Goal: Task Accomplishment & Management: Manage account settings

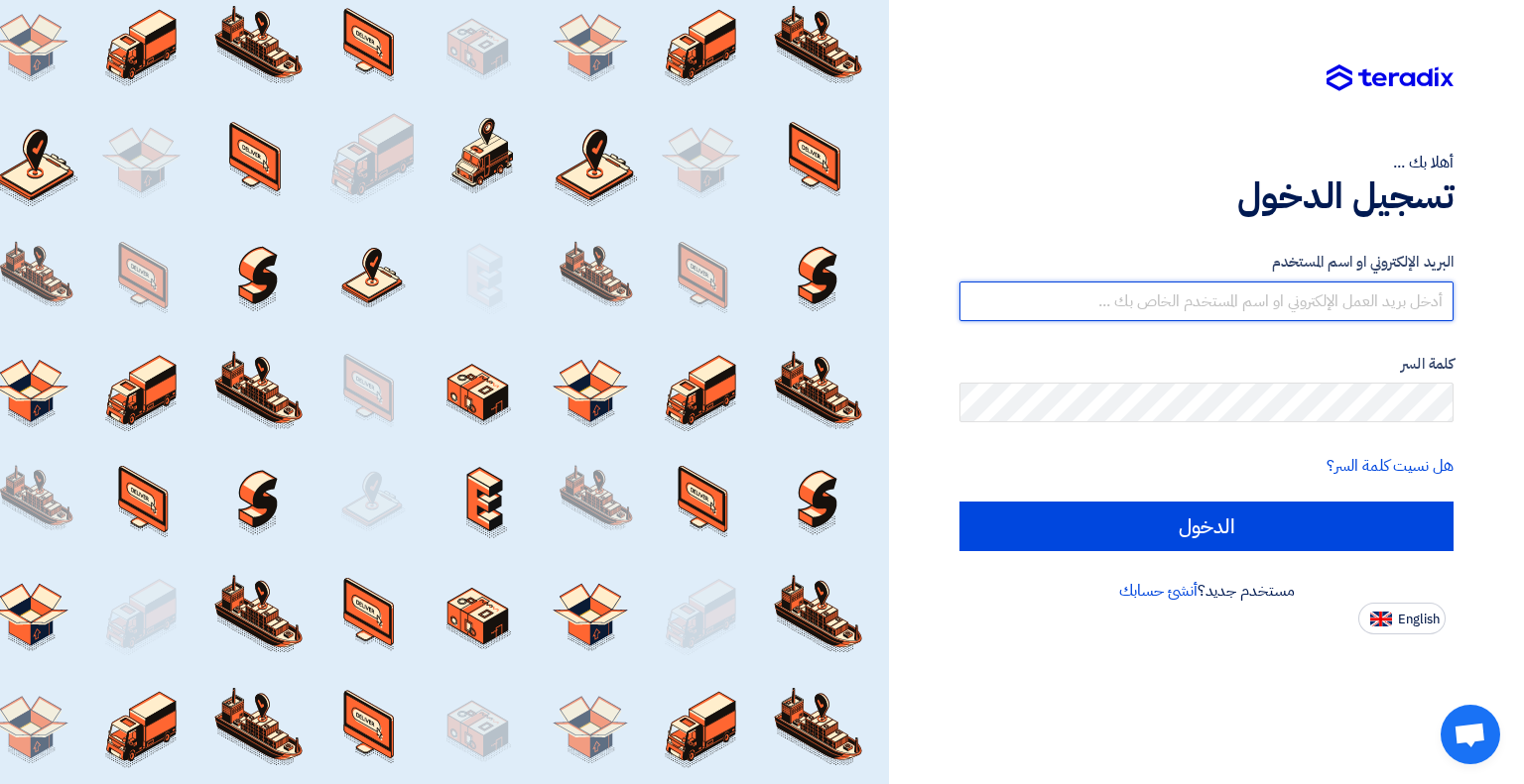
click at [1135, 305] on input "text" at bounding box center [1206, 301] width 494 height 40
paste input "[EMAIL_ADDRESS][DOMAIN_NAME]"
type input "[EMAIL_ADDRESS][DOMAIN_NAME]"
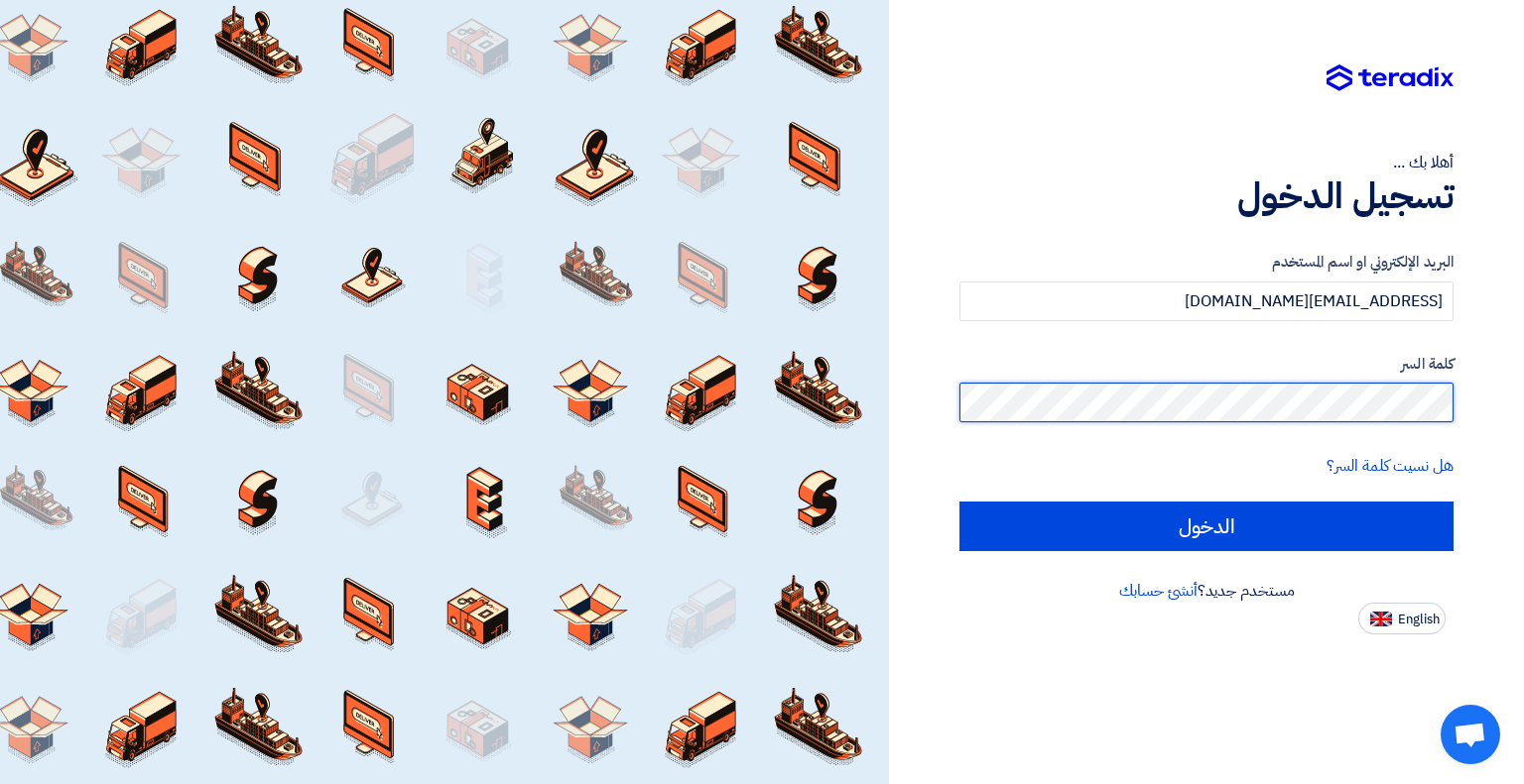
click at [960, 501] on input "الدخول" at bounding box center [1206, 526] width 494 height 50
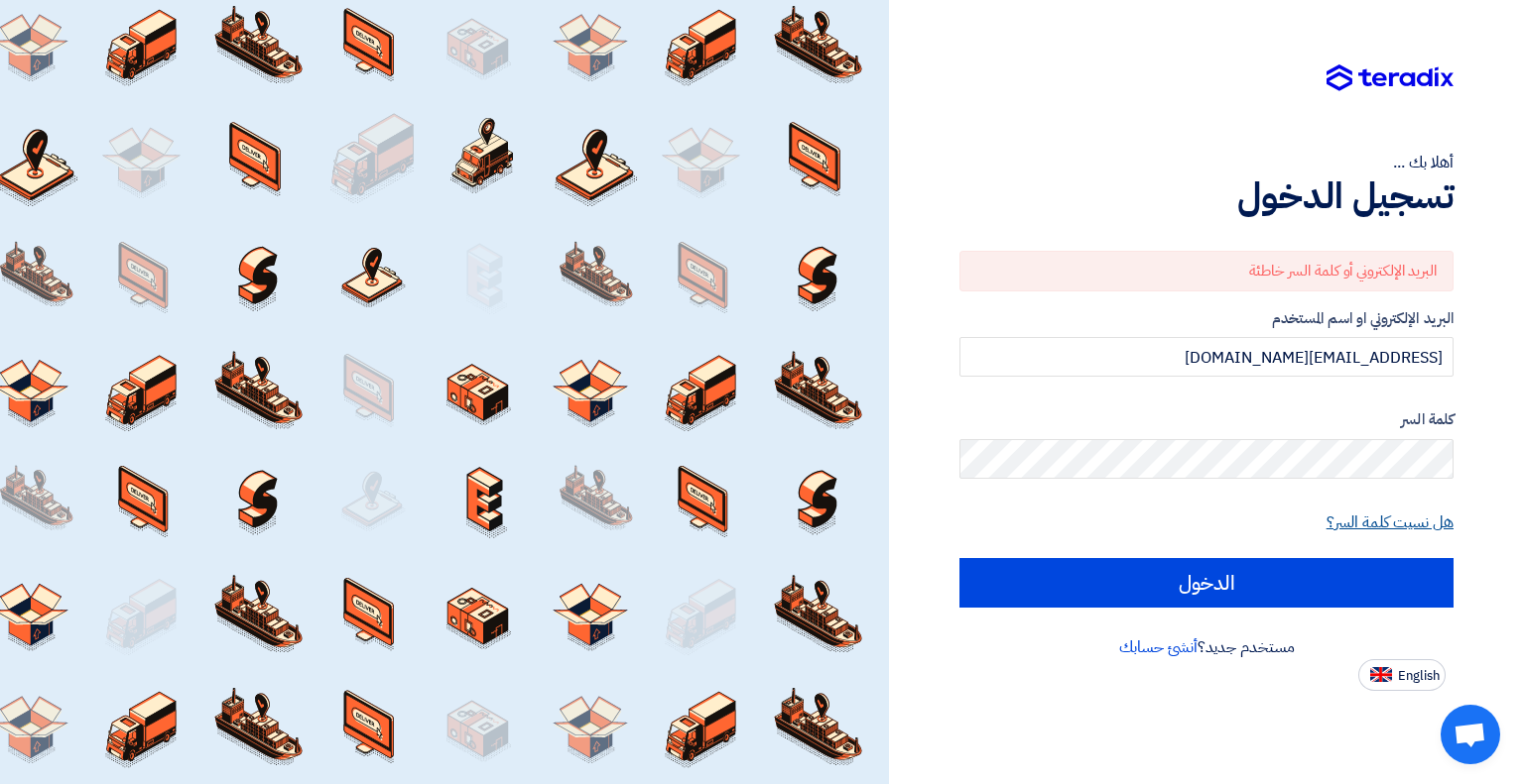
click at [1374, 513] on link "هل نسيت كلمة السر؟" at bounding box center [1390, 522] width 127 height 24
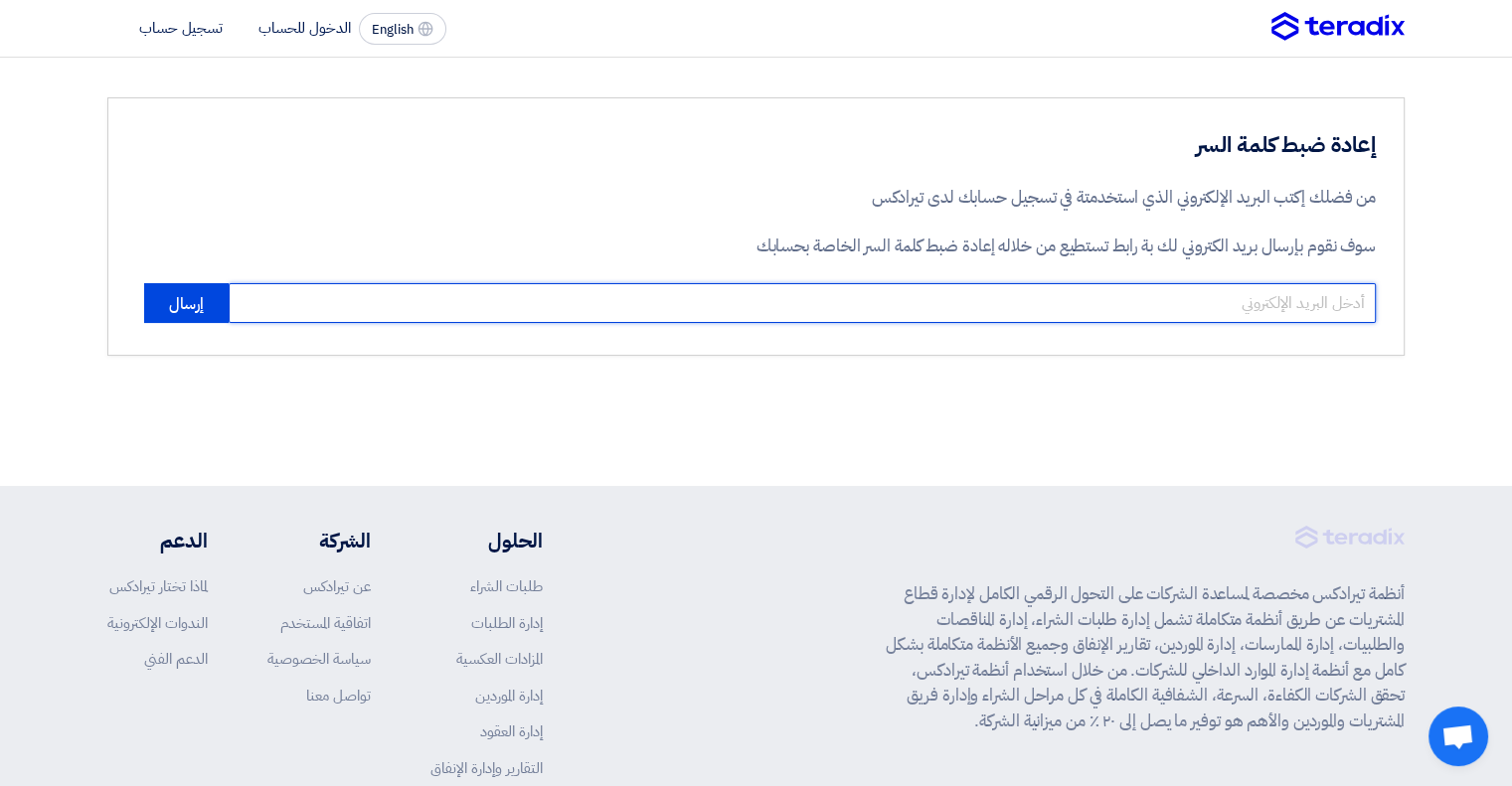
click at [680, 301] on input "email" at bounding box center [802, 303] width 1147 height 40
paste input "[EMAIL_ADDRESS][DOMAIN_NAME]"
type input "[EMAIL_ADDRESS][DOMAIN_NAME]"
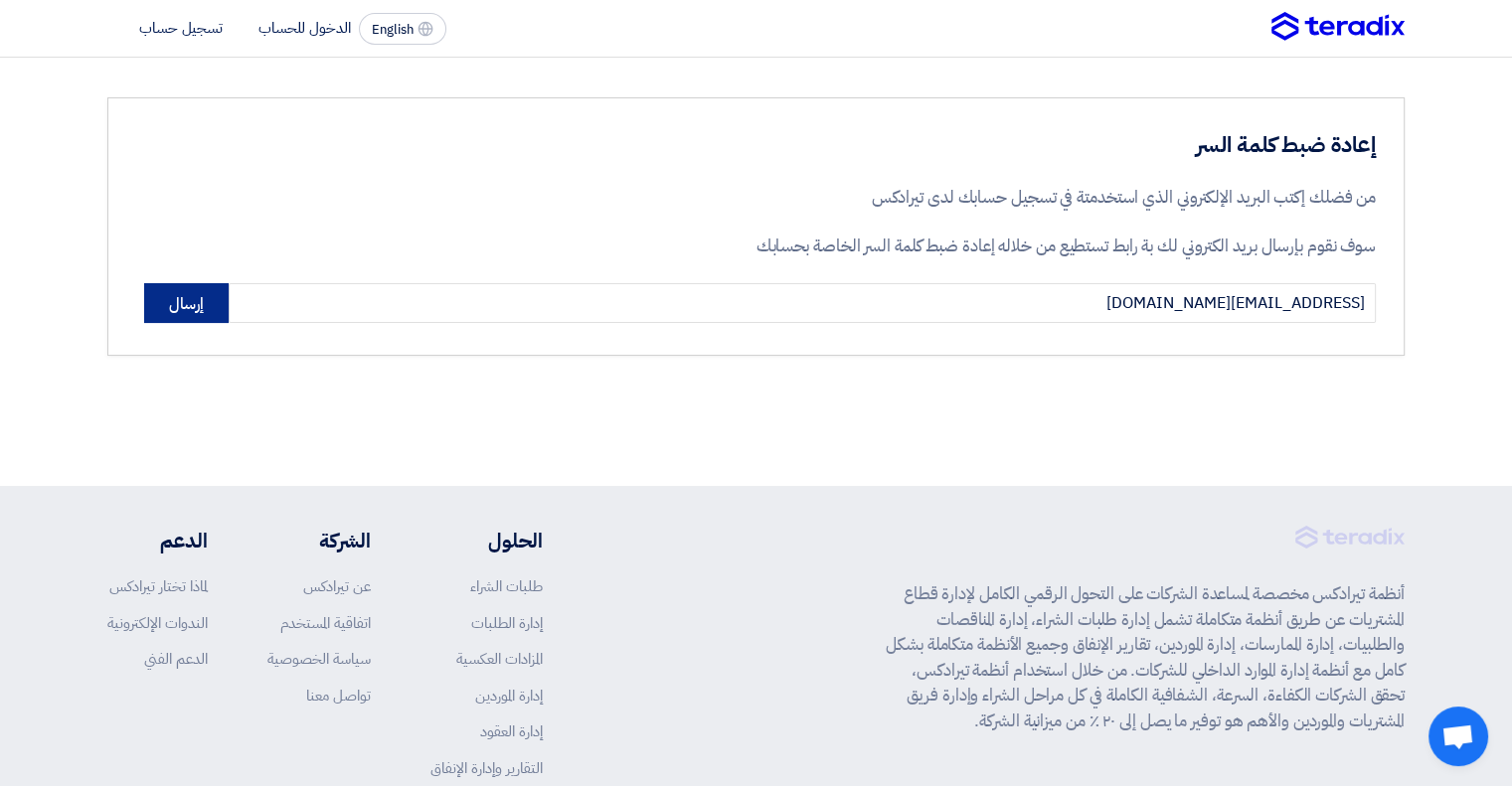
click at [179, 302] on button "إرسال" at bounding box center [186, 303] width 85 height 40
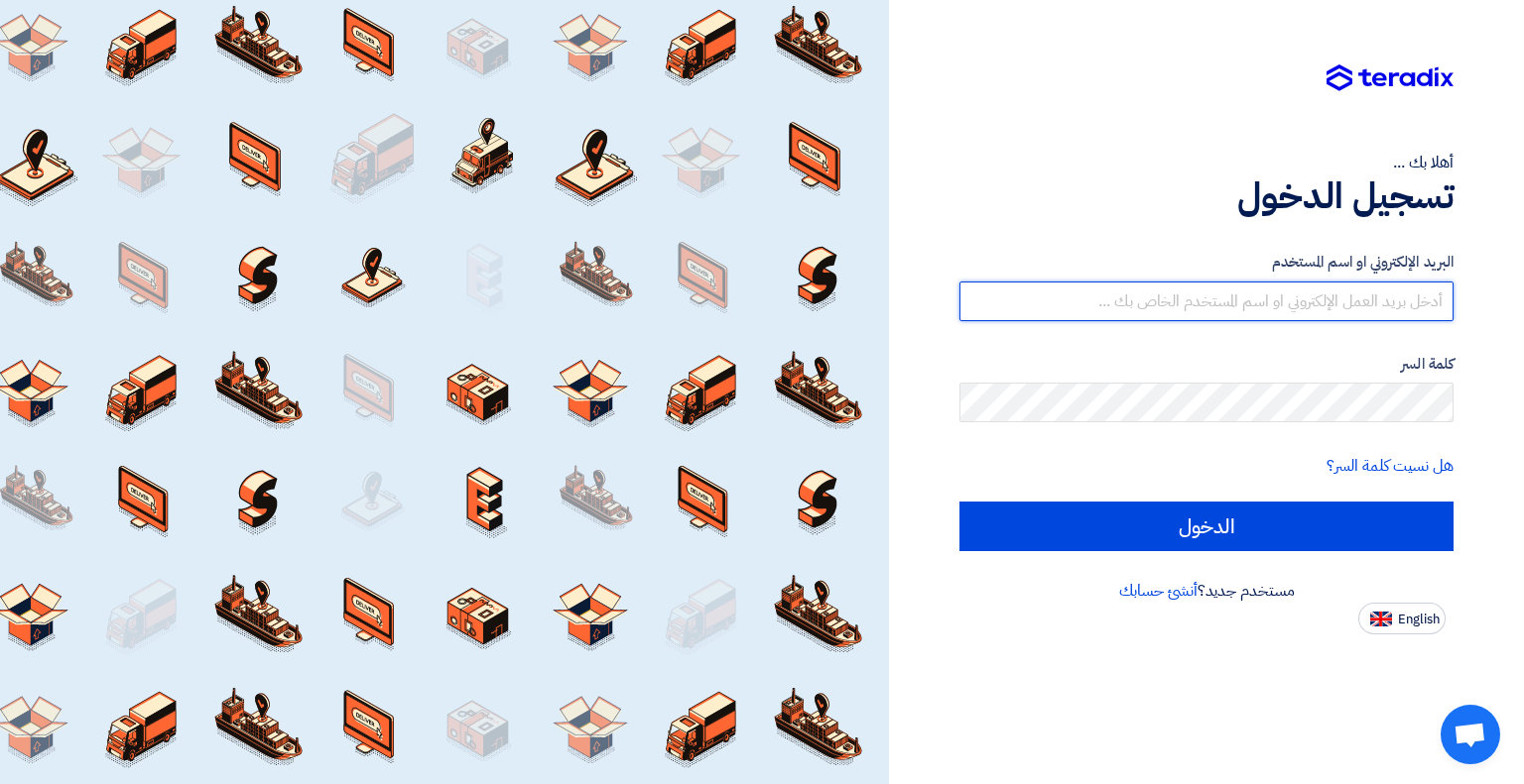
click at [1341, 298] on input "text" at bounding box center [1206, 301] width 494 height 40
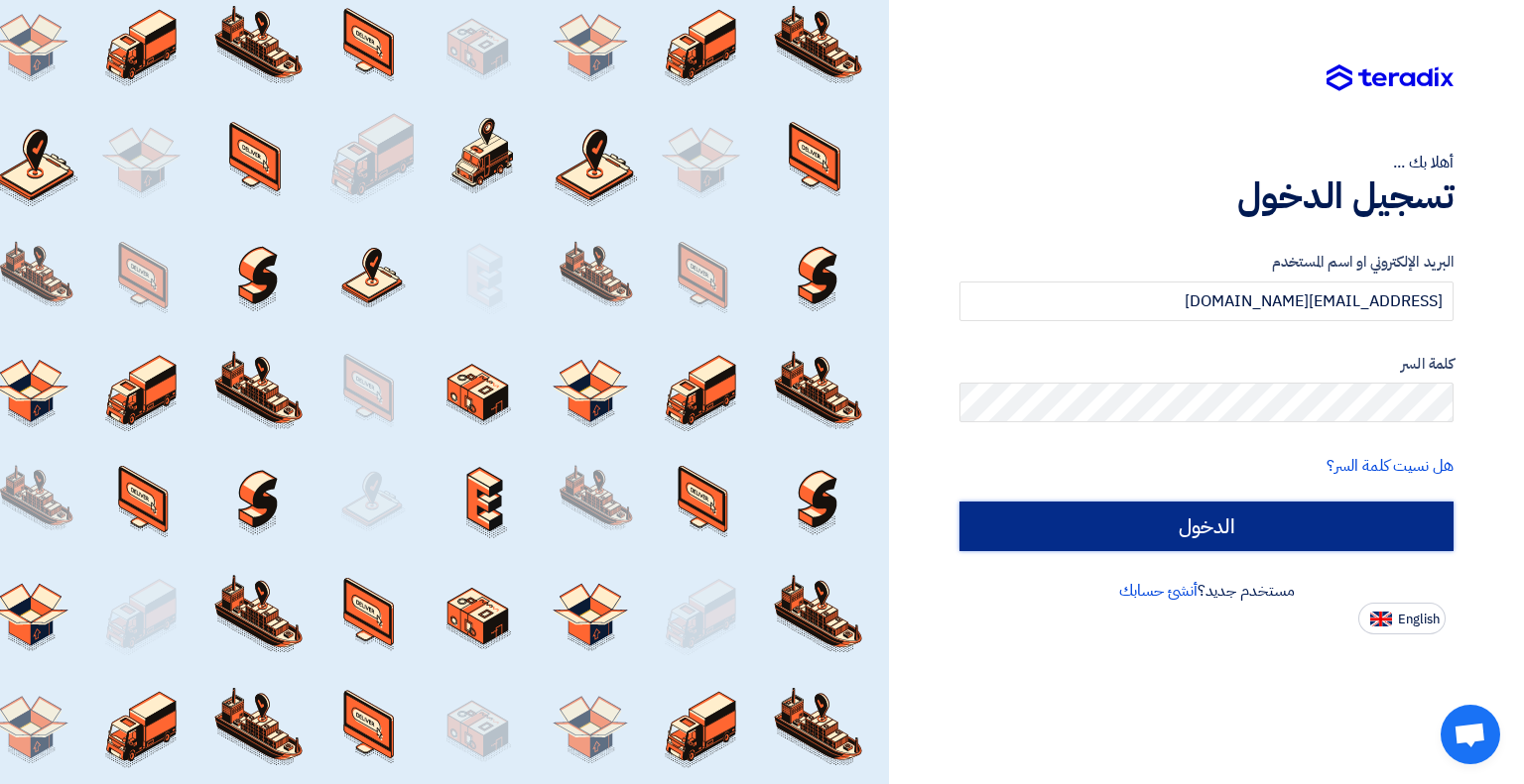
click at [1263, 542] on input "الدخول" at bounding box center [1206, 526] width 494 height 50
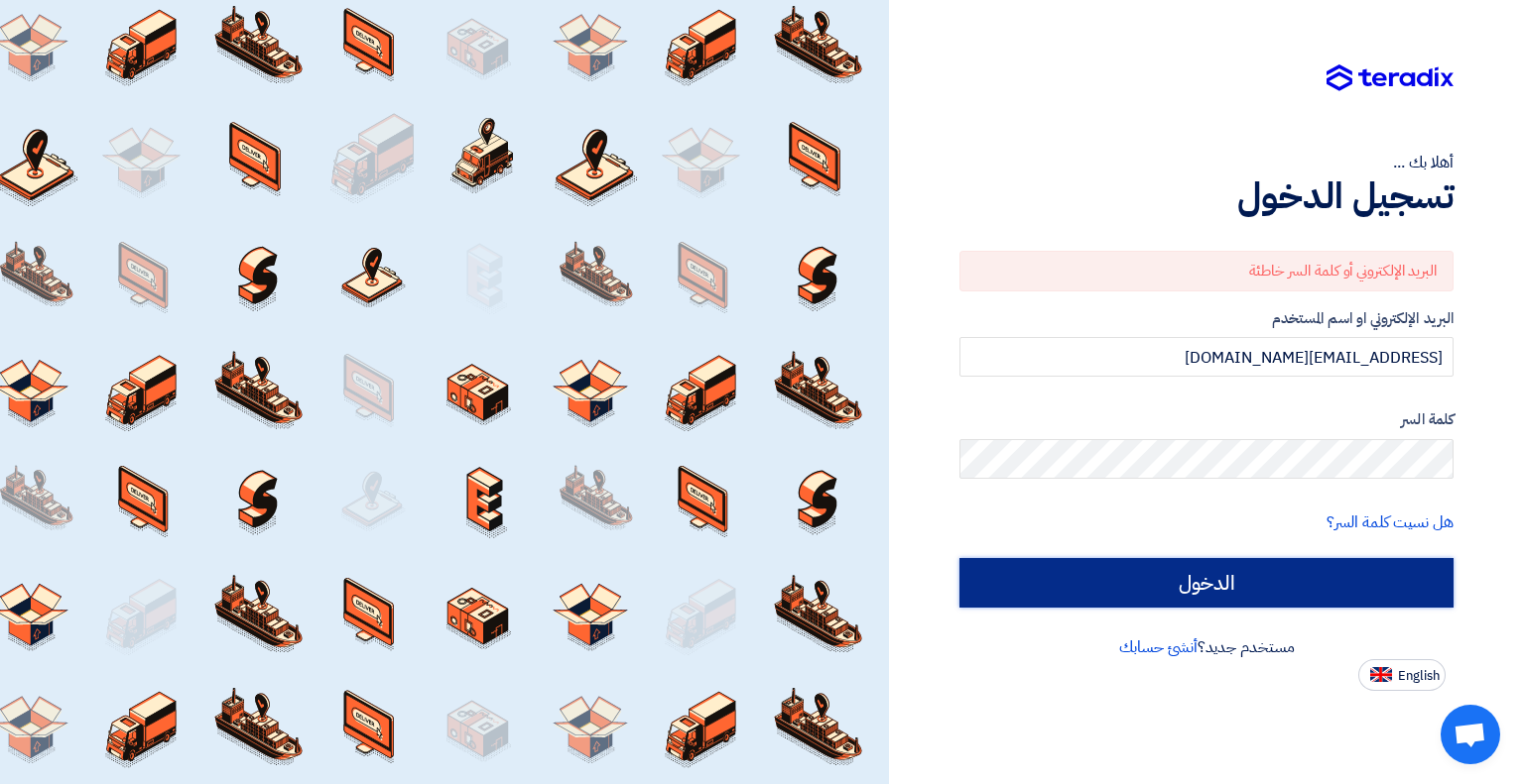
click at [1298, 579] on input "الدخول" at bounding box center [1206, 583] width 494 height 50
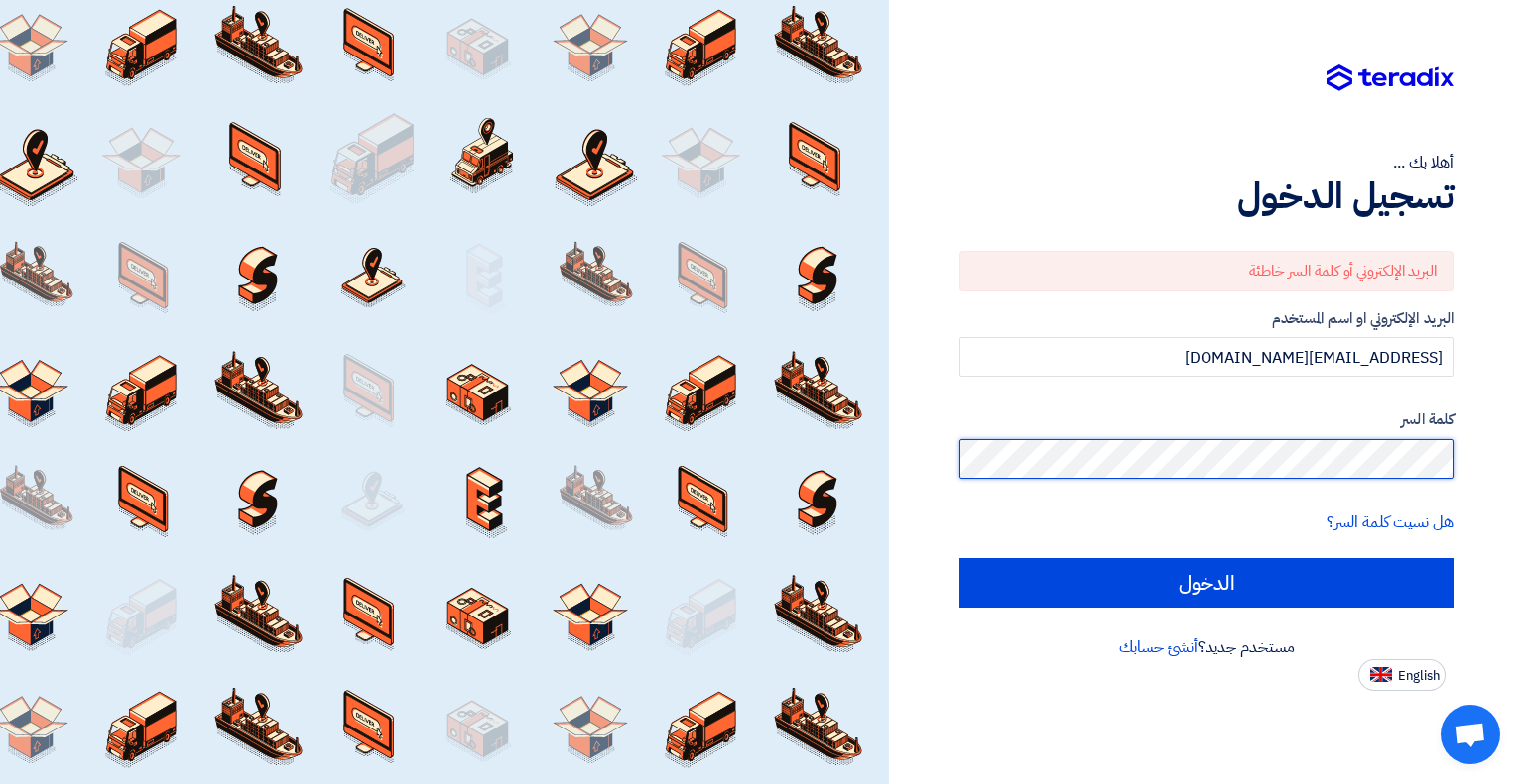
click at [1523, 462] on div "أهلا بك ... تسجيل الدخول البريد الإلكتروني أو كلمة السر خاطئة البريد الإلكتروني…" at bounding box center [1206, 392] width 635 height 784
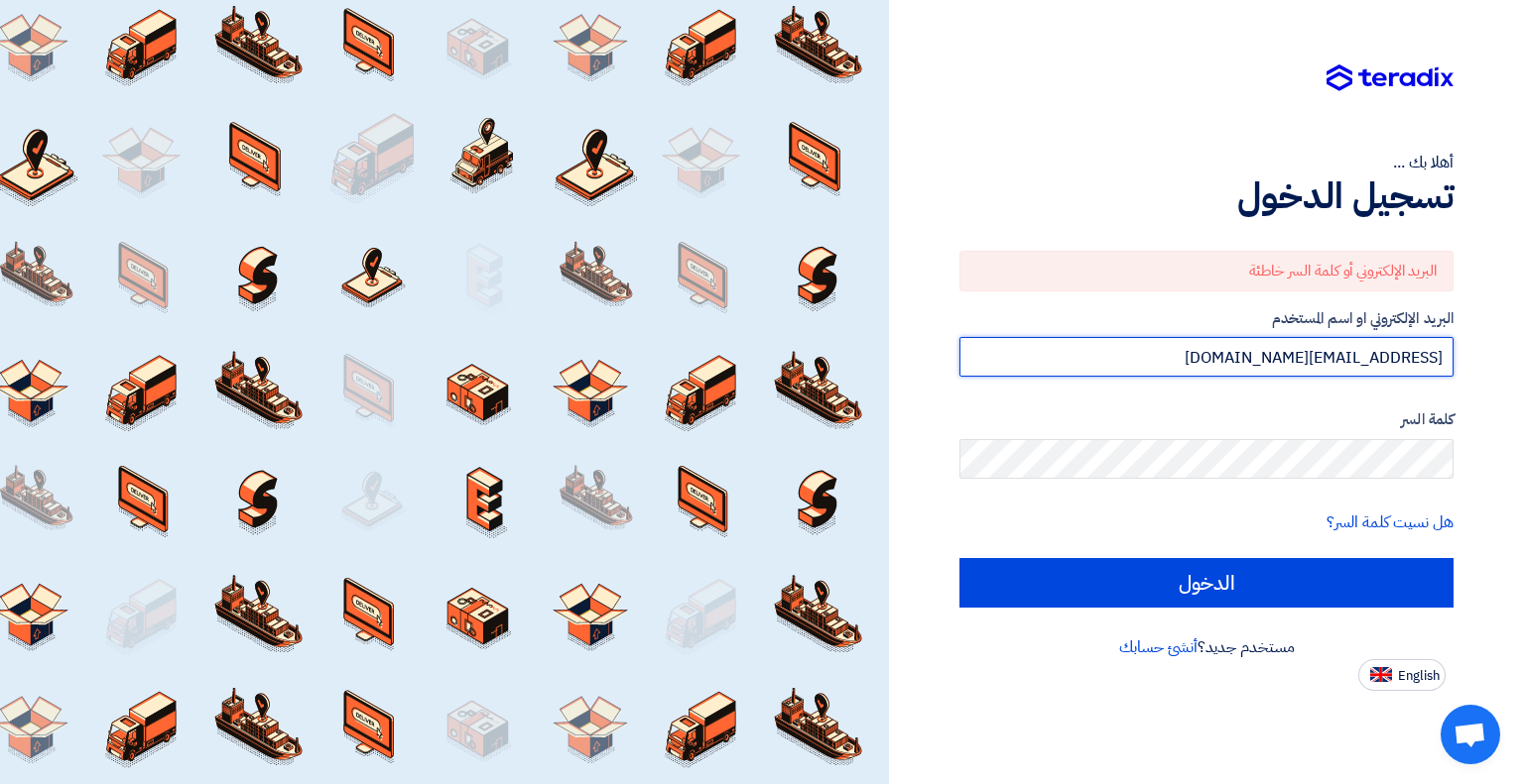
drag, startPoint x: 1177, startPoint y: 362, endPoint x: 1523, endPoint y: 364, distance: 346.0
click at [1523, 364] on div "أهلا بك ... تسجيل الدخول البريد الإلكتروني أو كلمة السر خاطئة البريد الإلكتروني…" at bounding box center [1206, 392] width 635 height 784
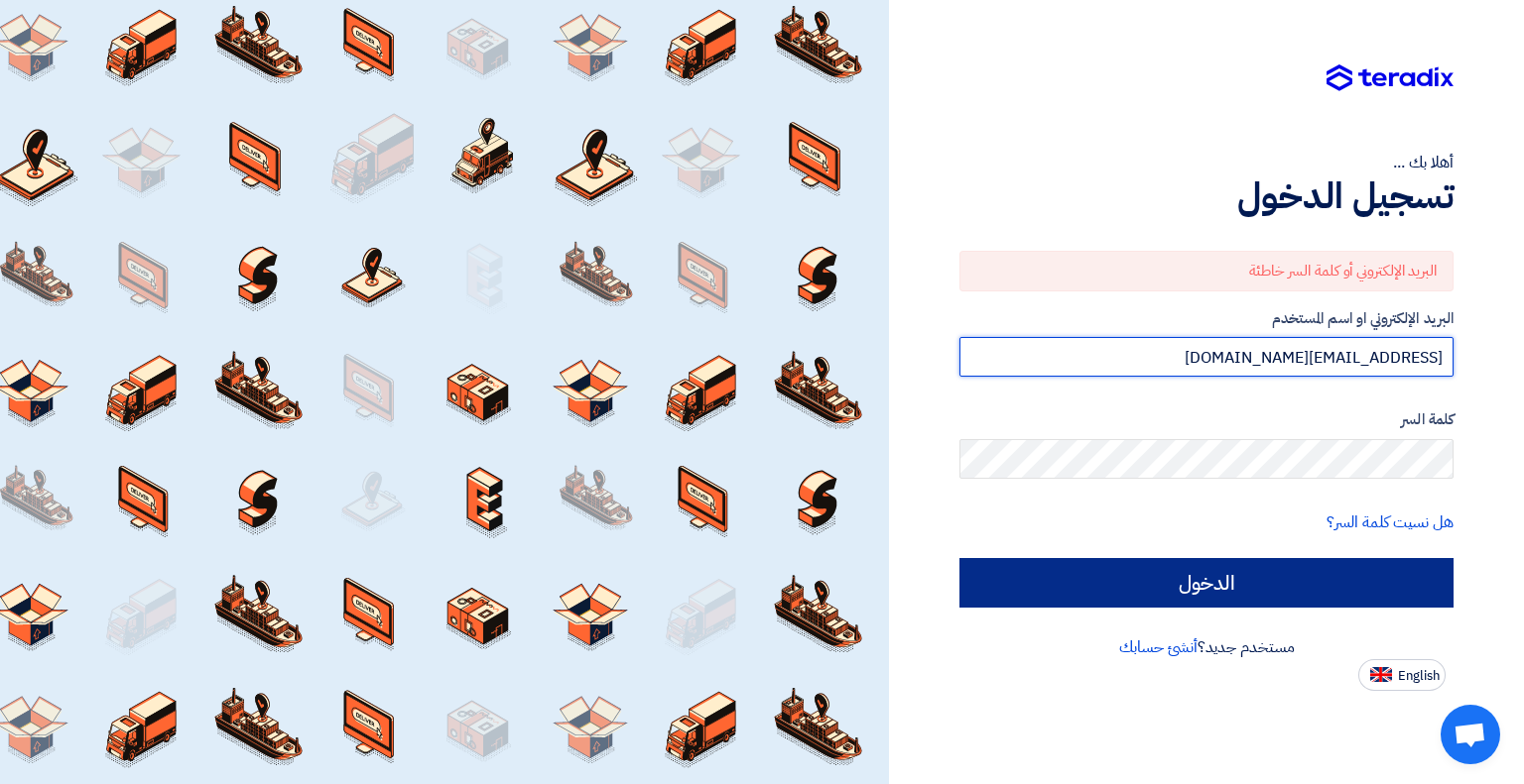
type input "leader1312@gmail.com"
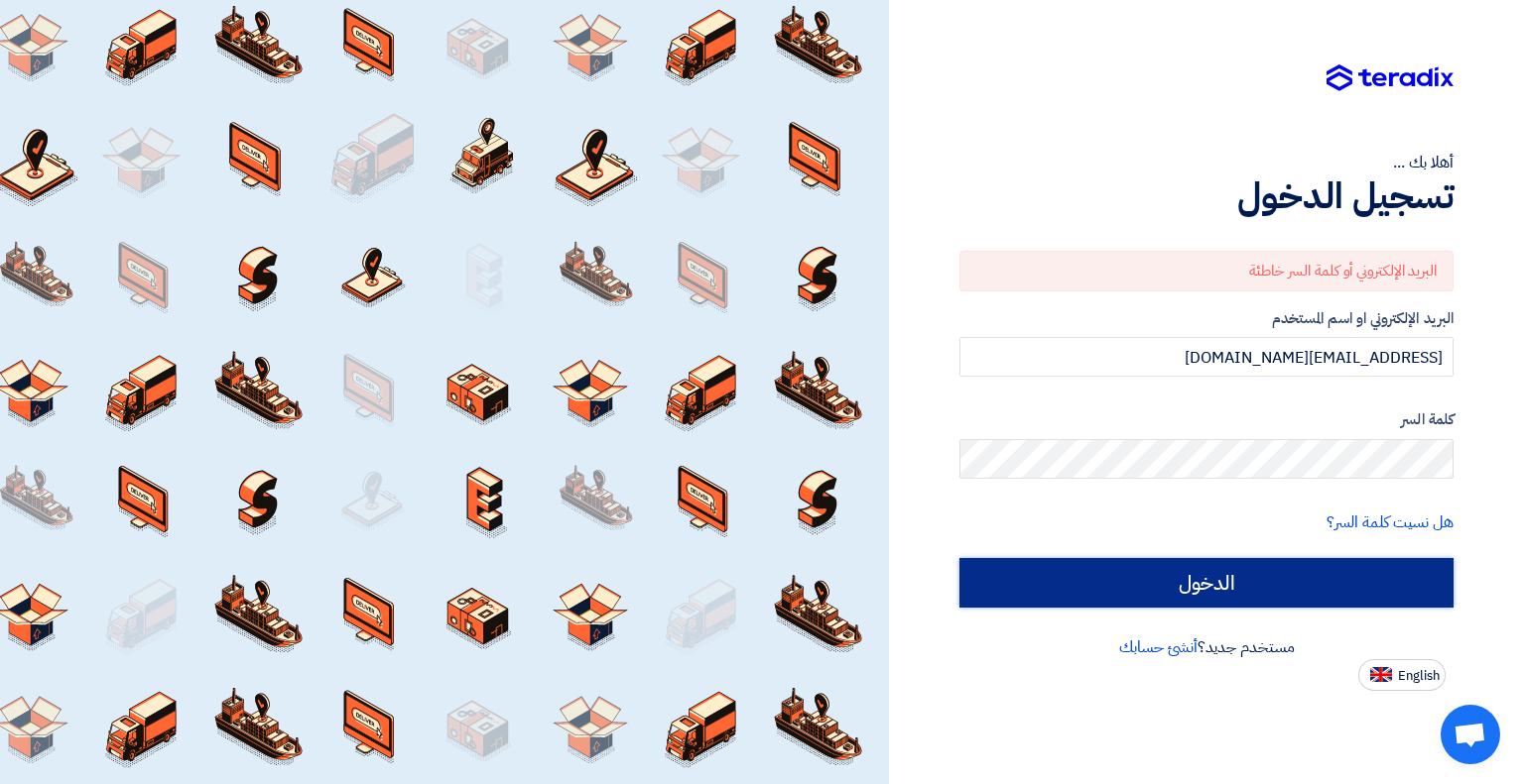
click at [1228, 577] on input "الدخول" at bounding box center [1206, 583] width 494 height 50
click at [1202, 580] on input "الدخول" at bounding box center [1206, 583] width 494 height 50
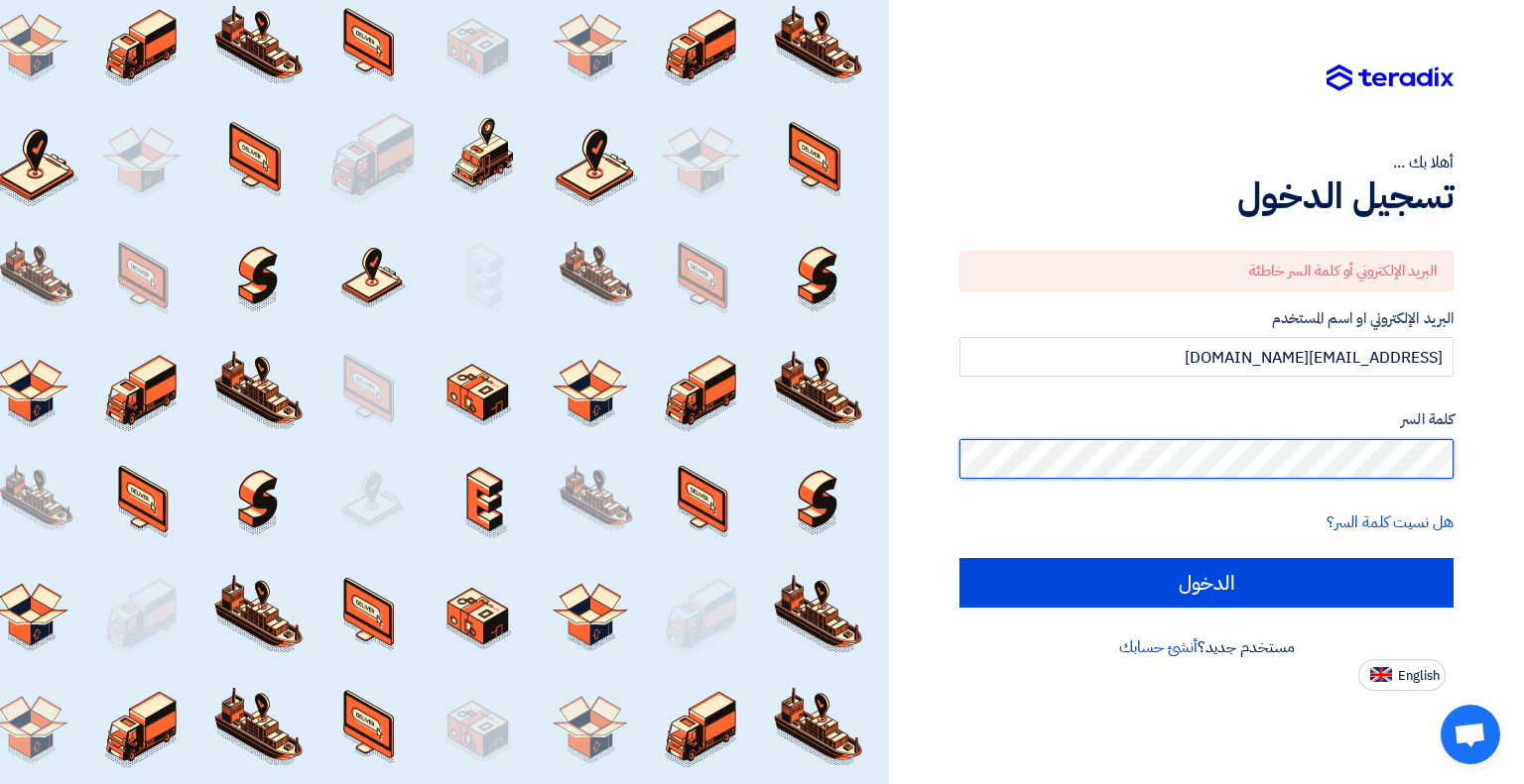
click at [1523, 456] on div "أهلا بك ... تسجيل الدخول البريد الإلكتروني أو كلمة السر خاطئة البريد الإلكتروني…" at bounding box center [1206, 392] width 635 height 784
click at [960, 558] on input "الدخول" at bounding box center [1206, 583] width 494 height 50
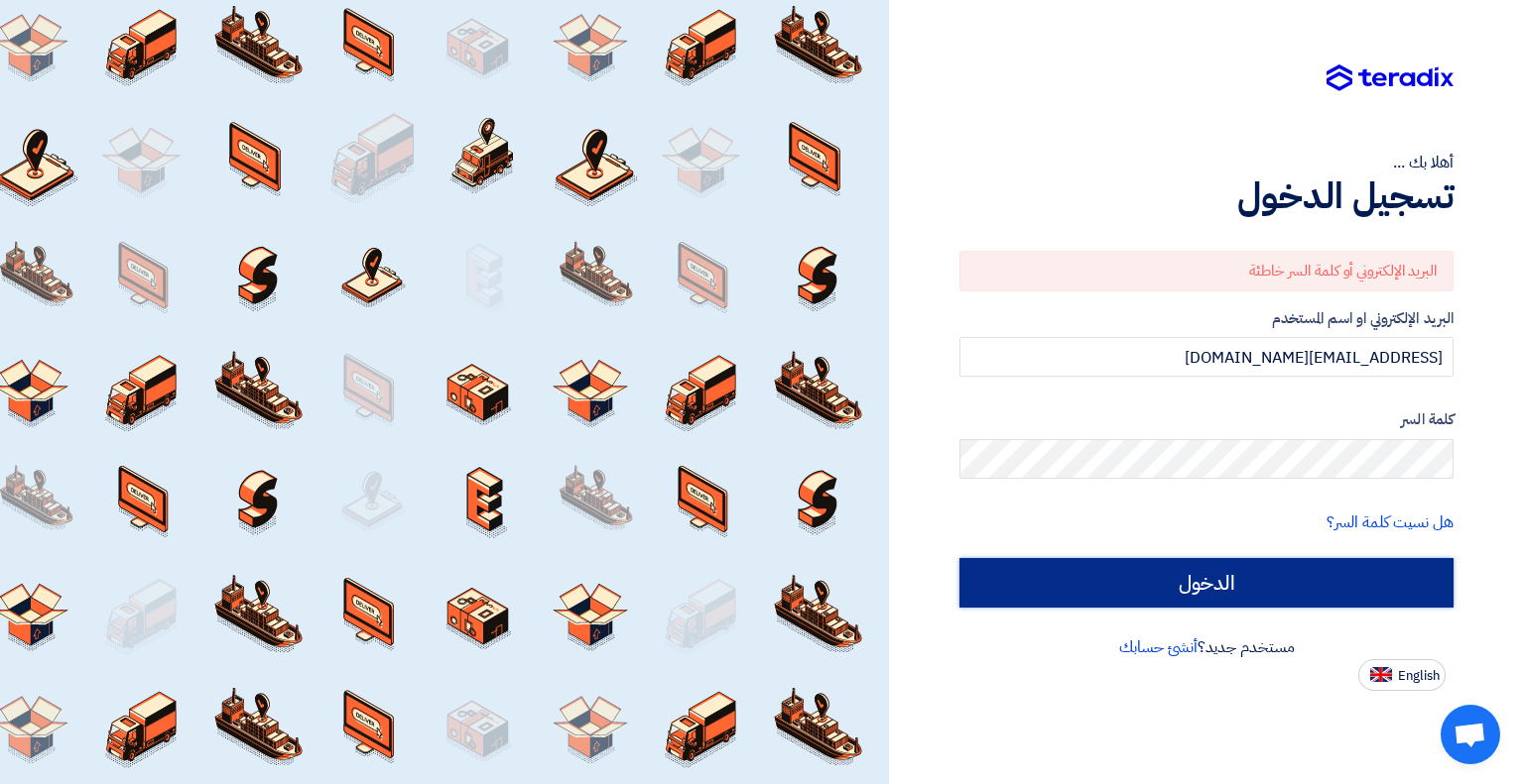
click at [1254, 578] on input "الدخول" at bounding box center [1206, 583] width 494 height 50
click at [1269, 578] on input "الدخول" at bounding box center [1206, 583] width 494 height 50
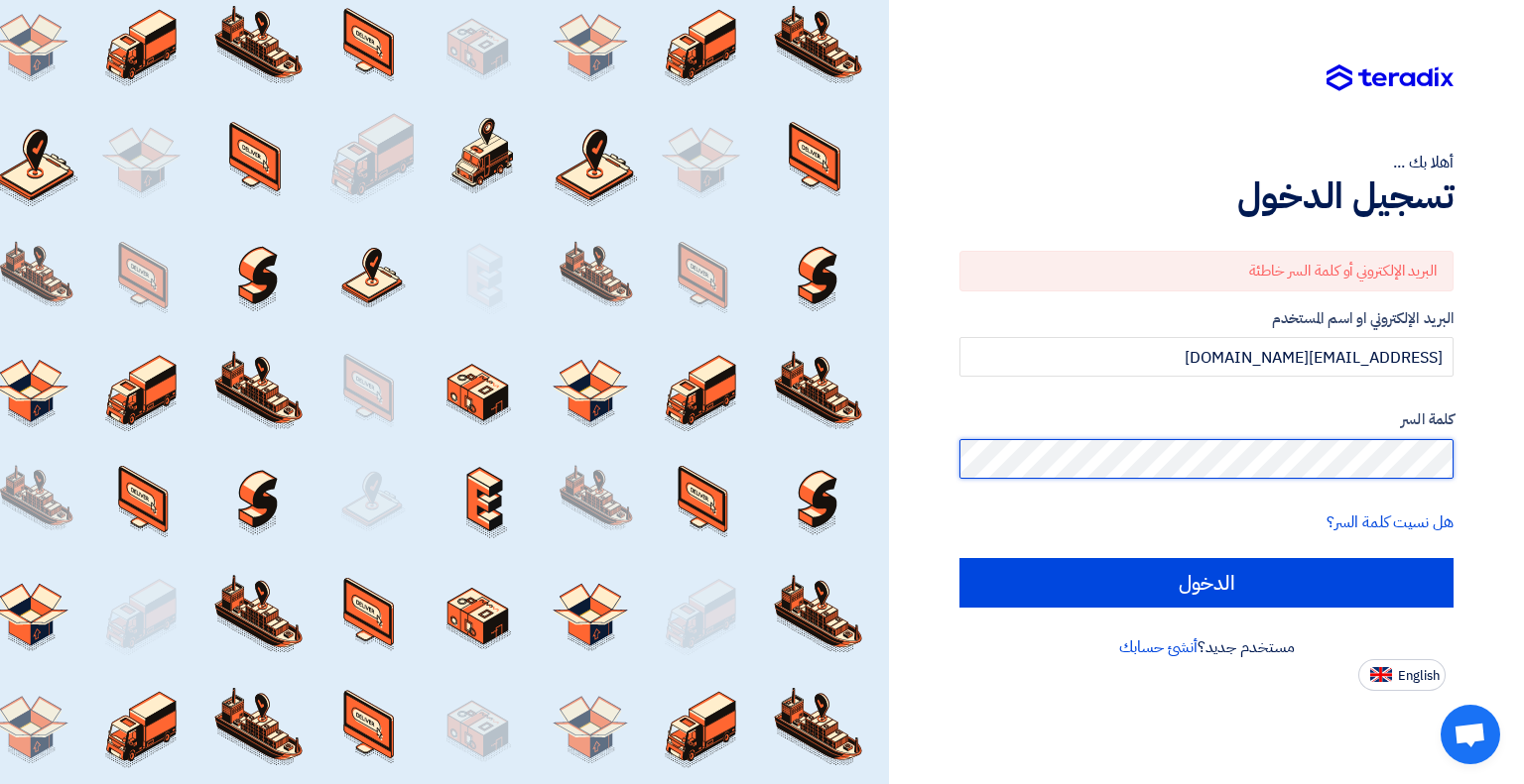
click at [1523, 455] on div "أهلا بك ... تسجيل الدخول البريد الإلكتروني أو كلمة السر خاطئة البريد الإلكتروني…" at bounding box center [1206, 392] width 635 height 784
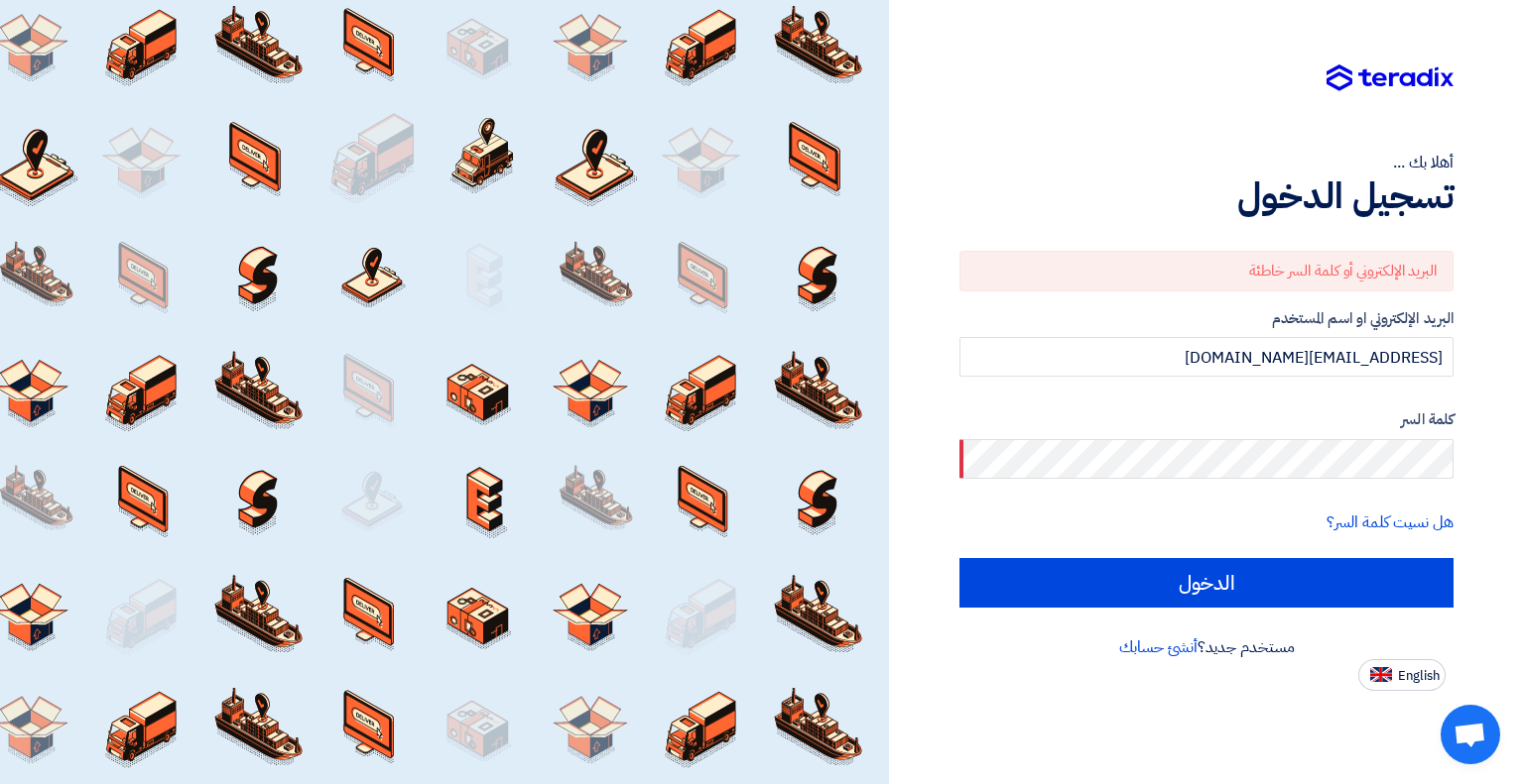
drag, startPoint x: 991, startPoint y: 47, endPoint x: 993, endPoint y: 74, distance: 27.1
click at [991, 47] on div "أهلا بك ... تسجيل الدخول البريد الإلكتروني أو كلمة السر خاطئة البريد الإلكتروني…" at bounding box center [1206, 345] width 605 height 691
